Goal: Information Seeking & Learning: Learn about a topic

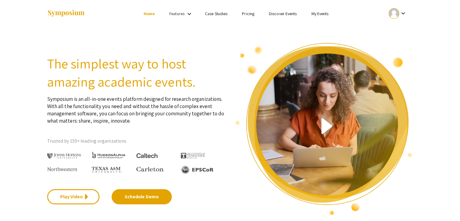
click at [438, 39] on section "The simplest way to host amazing academic events. Symposium is an all-in-one ev…" at bounding box center [230, 121] width 460 height 188
click at [316, 12] on link "My Events" at bounding box center [320, 13] width 17 height 5
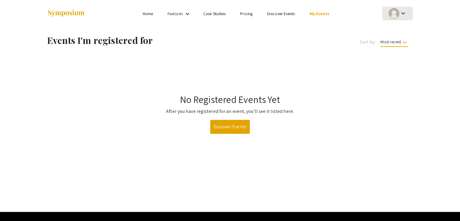
click at [395, 12] on div at bounding box center [394, 13] width 11 height 11
click at [394, 27] on button "My Account" at bounding box center [401, 30] width 37 height 15
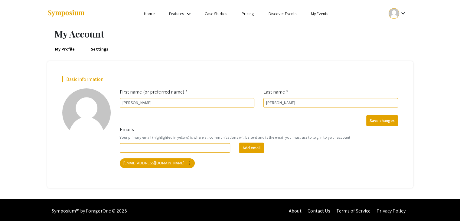
click at [403, 16] on mat-icon "keyboard_arrow_down" at bounding box center [403, 13] width 7 height 7
click at [400, 44] on button "My Submissions" at bounding box center [401, 44] width 37 height 15
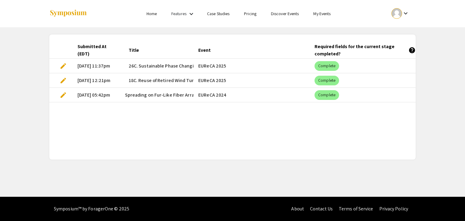
scroll to position [0, 110]
click at [151, 92] on span "12A. Predicting Raindrop Infiltration Depth and Spreading on Fur-Like Fiber Arr…" at bounding box center [106, 94] width 175 height 7
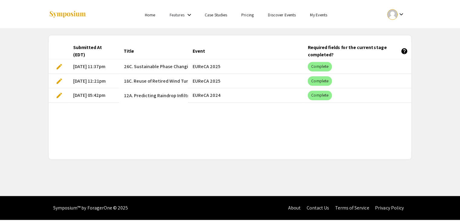
scroll to position [0, 0]
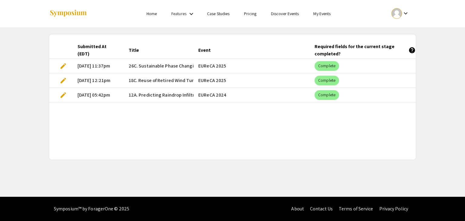
click at [84, 64] on mat-cell "[DATE] 11:37pm" at bounding box center [98, 66] width 51 height 15
click at [95, 77] on mat-cell "[DATE] 12:21pm" at bounding box center [98, 80] width 51 height 15
click at [324, 64] on mat-chip "Complete" at bounding box center [327, 66] width 25 height 10
click at [202, 66] on mat-cell "EUReCA 2025" at bounding box center [251, 66] width 116 height 15
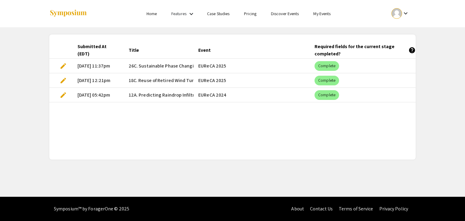
click at [323, 15] on link "My Events" at bounding box center [321, 13] width 17 height 5
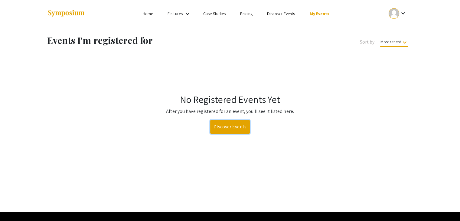
click at [229, 121] on link "Discover Events" at bounding box center [230, 127] width 40 height 14
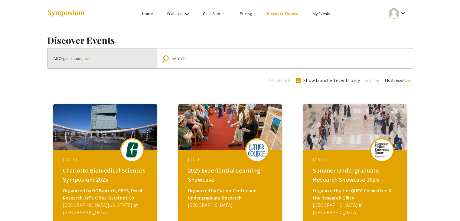
click at [122, 63] on button "All Organizations keyboard_arrow_down" at bounding box center [103, 58] width 110 height 20
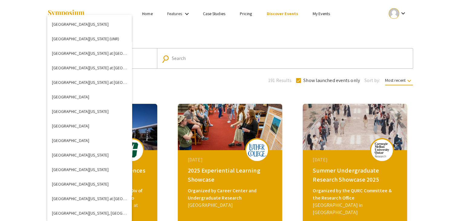
scroll to position [2050, 0]
drag, startPoint x: 99, startPoint y: 119, endPoint x: 94, endPoint y: 194, distance: 75.3
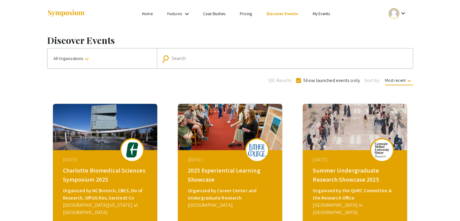
click at [90, 63] on button "All Organizations keyboard_arrow_down" at bounding box center [103, 58] width 110 height 20
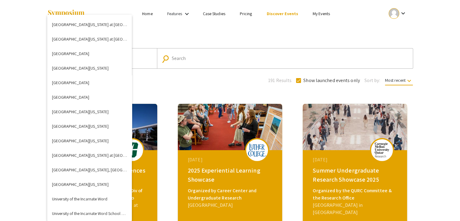
scroll to position [2094, 0]
click at [85, 165] on button "[GEOGRAPHIC_DATA][US_STATE], [GEOGRAPHIC_DATA]" at bounding box center [89, 169] width 85 height 15
checkbox input "false"
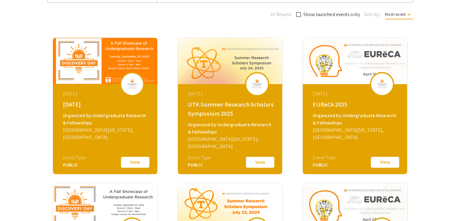
scroll to position [69, 0]
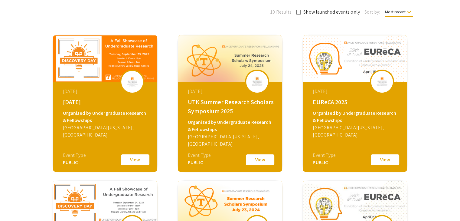
click at [388, 161] on button "View" at bounding box center [385, 159] width 30 height 13
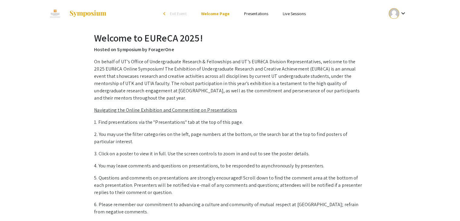
click at [261, 14] on link "Presentations" at bounding box center [256, 13] width 24 height 5
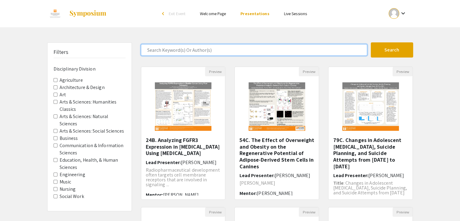
click at [199, 51] on input "Search Keyword(s) Or Author(s)" at bounding box center [254, 50] width 226 height 12
type input "[PERSON_NAME]"
click at [371, 42] on button "Search" at bounding box center [392, 49] width 42 height 15
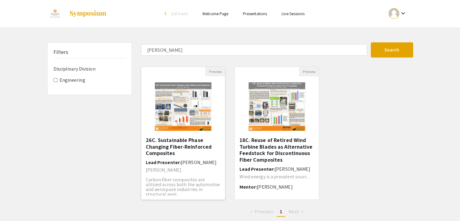
click at [191, 143] on h5 "26C. Sustainable Phase Changing Fiber-Reinforced Composites" at bounding box center [183, 147] width 75 height 20
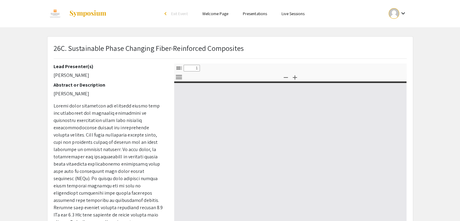
select select "custom"
type input "0"
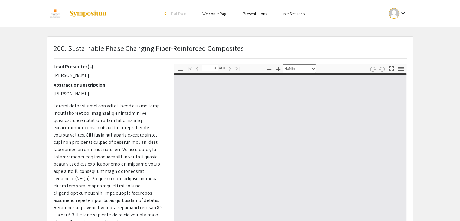
select select "auto"
type input "1"
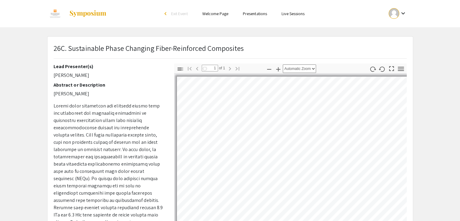
select select "custom"
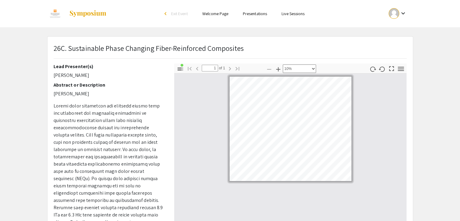
click at [5, 73] on app-presentation "26C. Sustainable Phase Changing Fiber-Reinforced Composites Lead Presenter(s) […" at bounding box center [230, 176] width 460 height 281
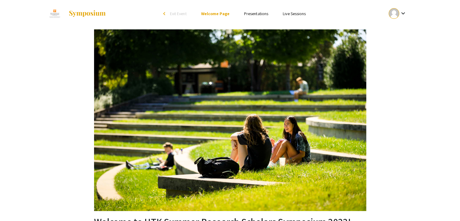
click at [171, 12] on span "Exit Event" at bounding box center [178, 13] width 17 height 5
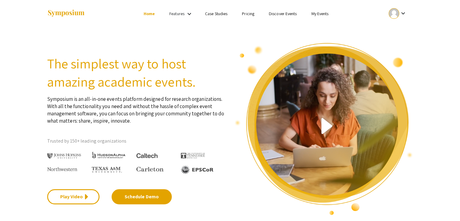
click at [282, 15] on link "Discover Events" at bounding box center [283, 13] width 28 height 5
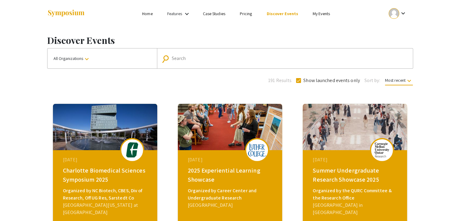
click at [206, 66] on mat-form-field "search Search" at bounding box center [285, 58] width 256 height 20
click at [197, 58] on input "Search" at bounding box center [288, 58] width 233 height 5
type input "2022 EUReCA"
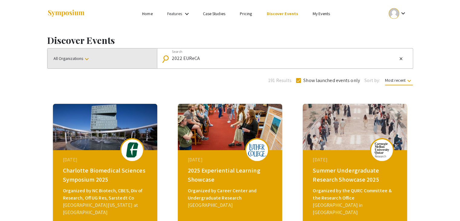
click at [112, 67] on button "All Organizations keyboard_arrow_down" at bounding box center [103, 58] width 110 height 20
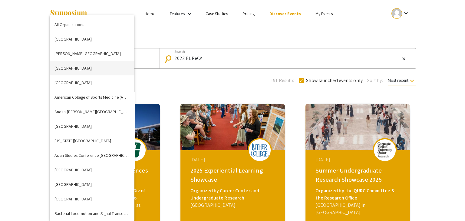
scroll to position [1752, 0]
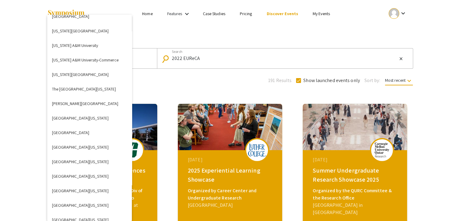
click button "[GEOGRAPHIC_DATA][US_STATE]" at bounding box center [89, 118] width 85 height 15
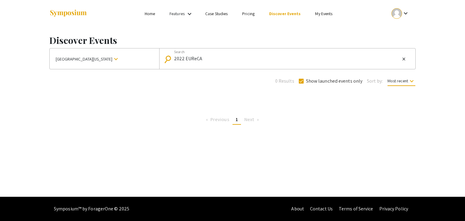
click at [102, 61] on button "University of Arizona keyboard_arrow_down" at bounding box center [105, 58] width 110 height 21
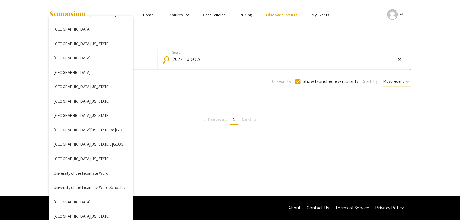
scroll to position [2120, 0]
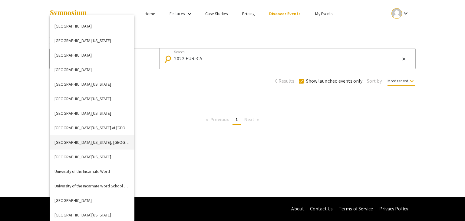
click at [97, 139] on button "[GEOGRAPHIC_DATA][US_STATE], [GEOGRAPHIC_DATA]" at bounding box center [92, 142] width 85 height 15
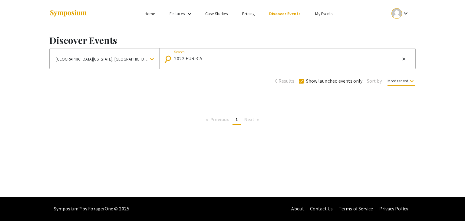
click at [342, 58] on input "2022 EUReCA" at bounding box center [287, 58] width 226 height 5
click at [405, 59] on mat-icon "close" at bounding box center [403, 58] width 5 height 5
checkbox input "false"
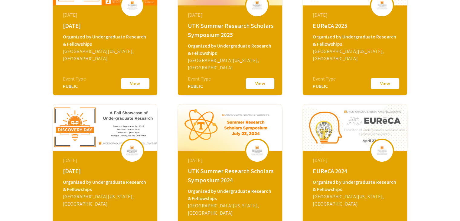
scroll to position [247, 0]
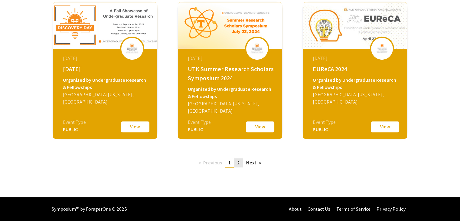
click at [239, 163] on span "2" at bounding box center [238, 163] width 3 height 6
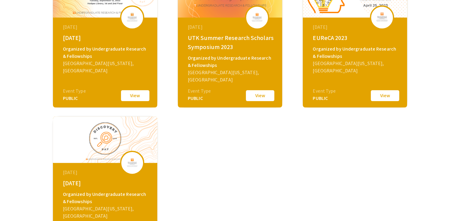
scroll to position [130, 0]
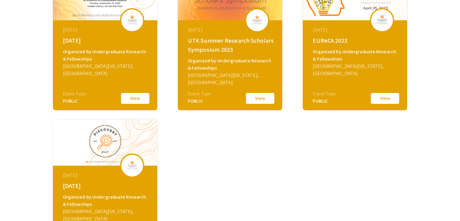
click at [382, 101] on button "View" at bounding box center [385, 98] width 30 height 13
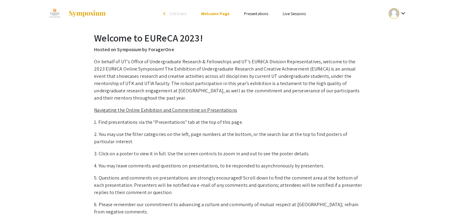
click at [253, 13] on link "Presentations" at bounding box center [256, 13] width 24 height 5
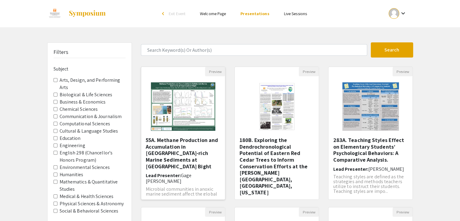
scroll to position [11, 0]
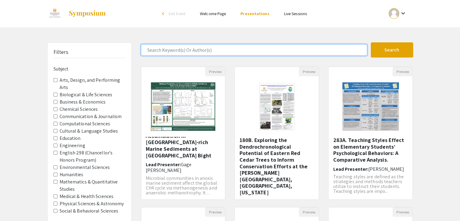
click at [170, 50] on input "Search Keyword(s) Or Author(s)" at bounding box center [254, 50] width 226 height 12
type input "[PERSON_NAME]"
click at [371, 42] on button "Search" at bounding box center [392, 49] width 42 height 15
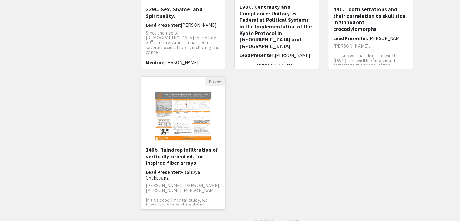
click at [180, 157] on h5 "140b. Raindrop infiltration of vertically-oriented, fur-inspired fiber arrays" at bounding box center [183, 157] width 75 height 20
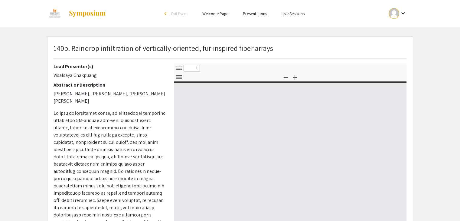
select select "custom"
type input "0"
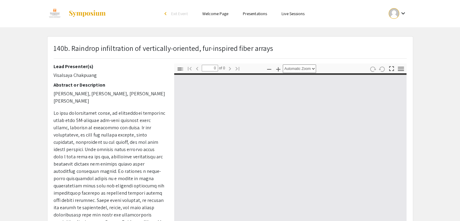
select select "custom"
type input "1"
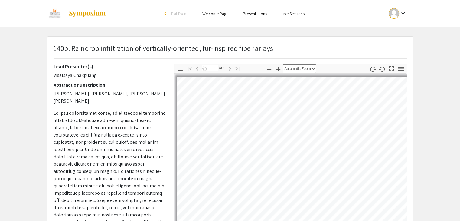
select select "auto"
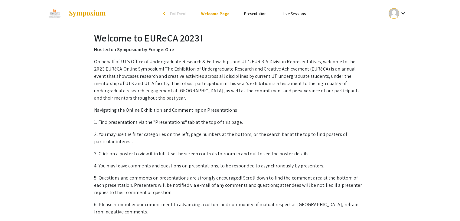
click at [180, 14] on span "Exit Event" at bounding box center [178, 13] width 17 height 5
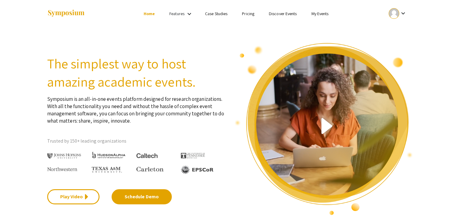
click at [284, 14] on link "Discover Events" at bounding box center [283, 13] width 28 height 5
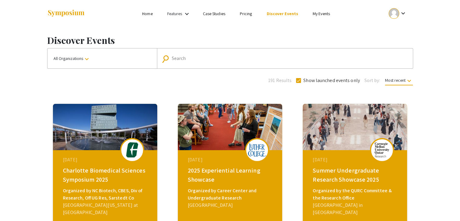
click at [114, 53] on button "All Organizations keyboard_arrow_down" at bounding box center [103, 58] width 110 height 20
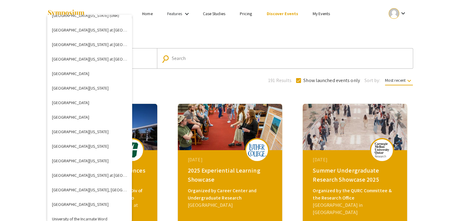
scroll to position [2073, 0]
click at [78, 187] on button "[GEOGRAPHIC_DATA][US_STATE], [GEOGRAPHIC_DATA]" at bounding box center [89, 189] width 85 height 15
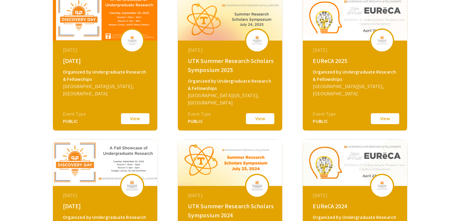
scroll to position [173, 0]
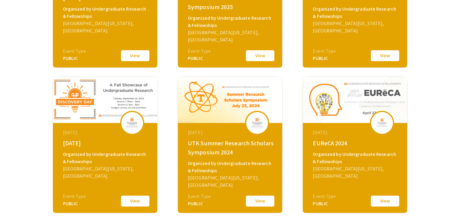
click at [387, 199] on button "View" at bounding box center [385, 201] width 30 height 13
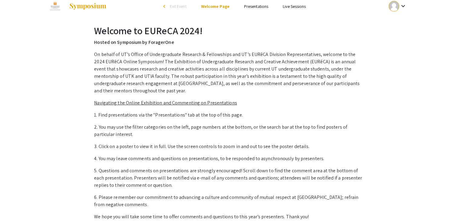
scroll to position [5, 0]
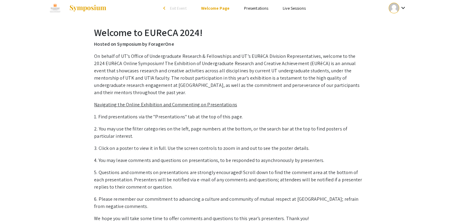
click at [257, 8] on link "Presentations" at bounding box center [256, 7] width 24 height 5
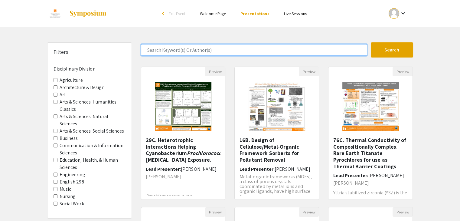
click at [233, 50] on input "Search Keyword(s) Or Author(s)" at bounding box center [254, 50] width 226 height 12
type input "[PERSON_NAME]"
click at [371, 42] on button "Search" at bounding box center [392, 49] width 42 height 15
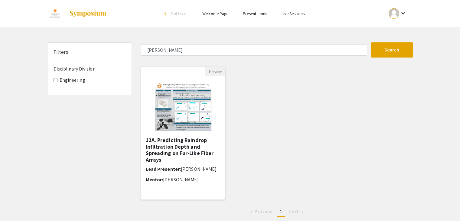
click at [186, 146] on h5 "12A. Predicting Raindrop Infiltration Depth and Spreading on Fur-Like Fiber Arr…" at bounding box center [183, 150] width 75 height 26
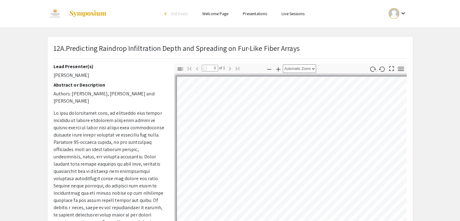
select select "custom"
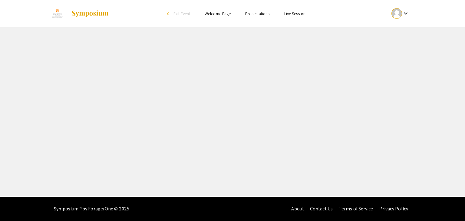
select select "custom"
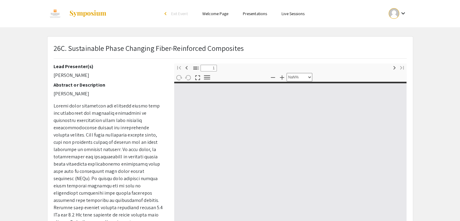
type input "0"
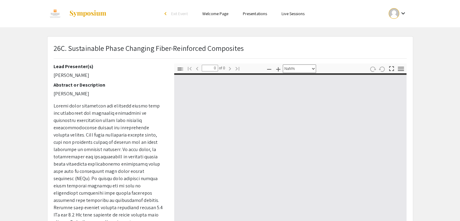
select select "auto"
type input "1"
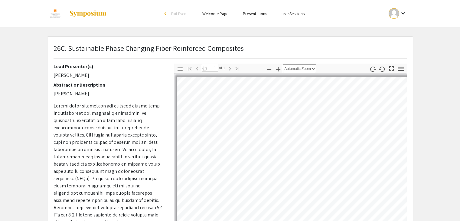
select select "custom"
